Goal: Find specific page/section

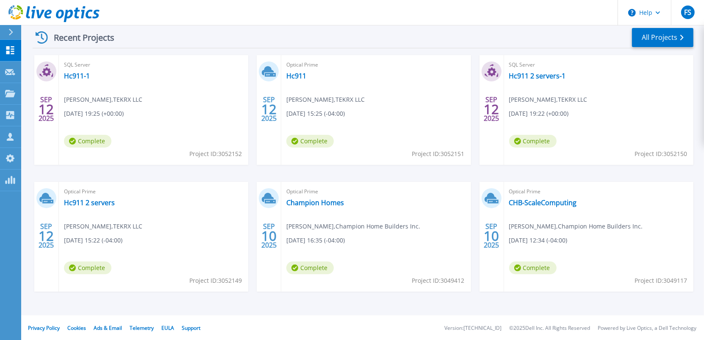
scroll to position [165, 0]
click at [299, 76] on link "Hc911" at bounding box center [296, 75] width 20 height 8
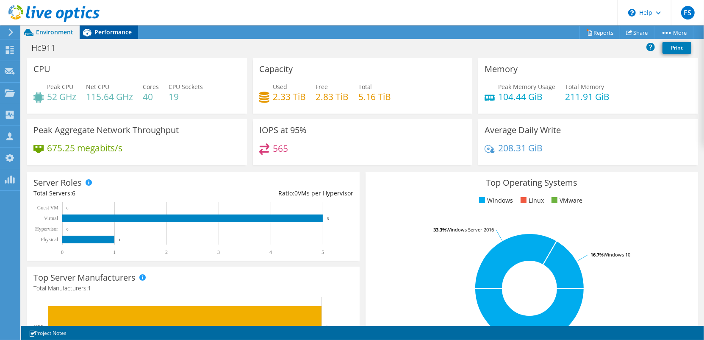
click at [105, 30] on span "Performance" at bounding box center [112, 32] width 37 height 8
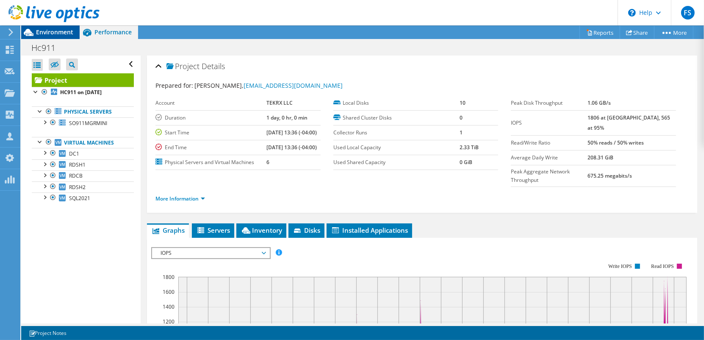
click at [49, 33] on span "Environment" at bounding box center [54, 32] width 37 height 8
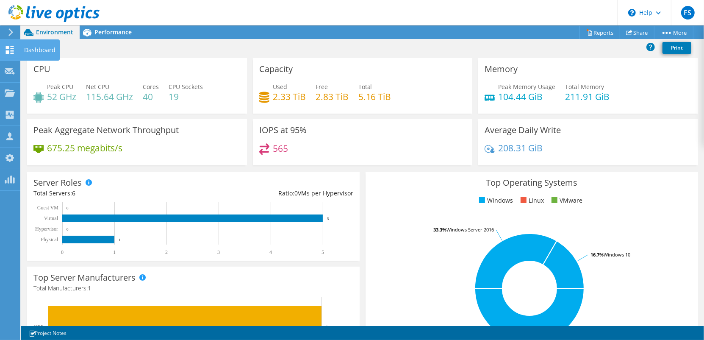
click at [12, 47] on use at bounding box center [10, 50] width 8 height 8
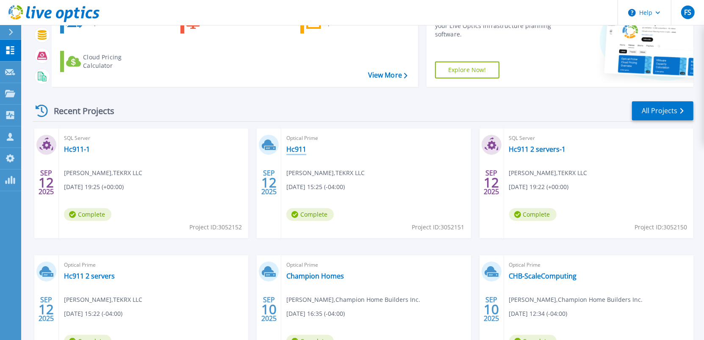
scroll to position [165, 0]
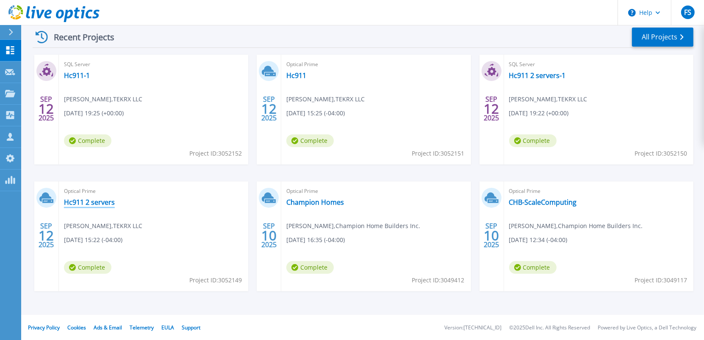
click at [89, 199] on link "Hc911 2 servers" at bounding box center [89, 202] width 51 height 8
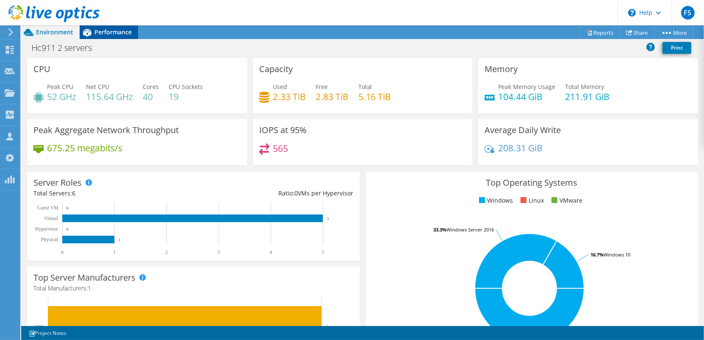
click at [109, 35] on span "Performance" at bounding box center [112, 32] width 37 height 8
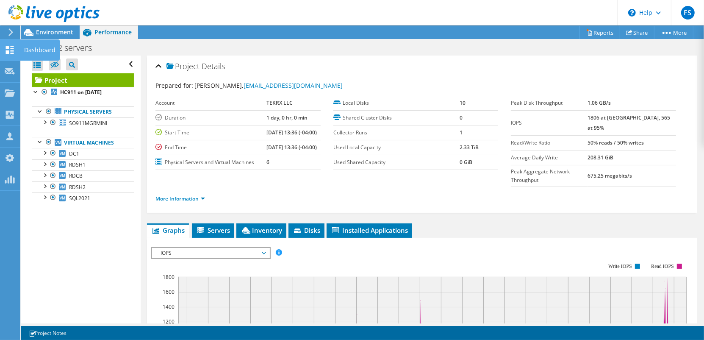
click at [8, 50] on use at bounding box center [10, 50] width 8 height 8
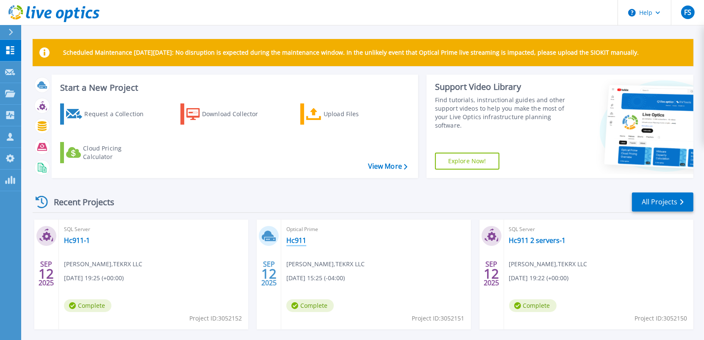
click at [301, 242] on link "Hc911" at bounding box center [296, 240] width 20 height 8
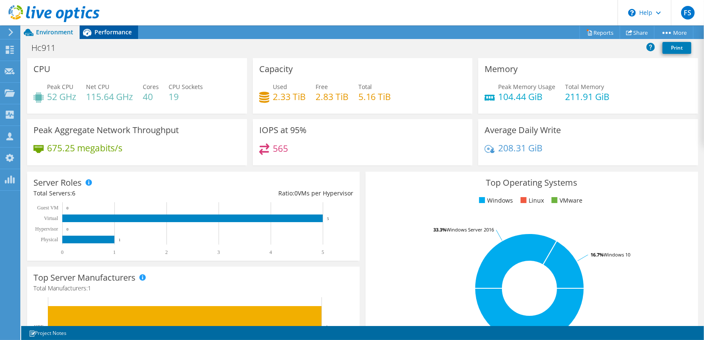
click at [105, 31] on span "Performance" at bounding box center [112, 32] width 37 height 8
